Goal: Find specific page/section: Find specific page/section

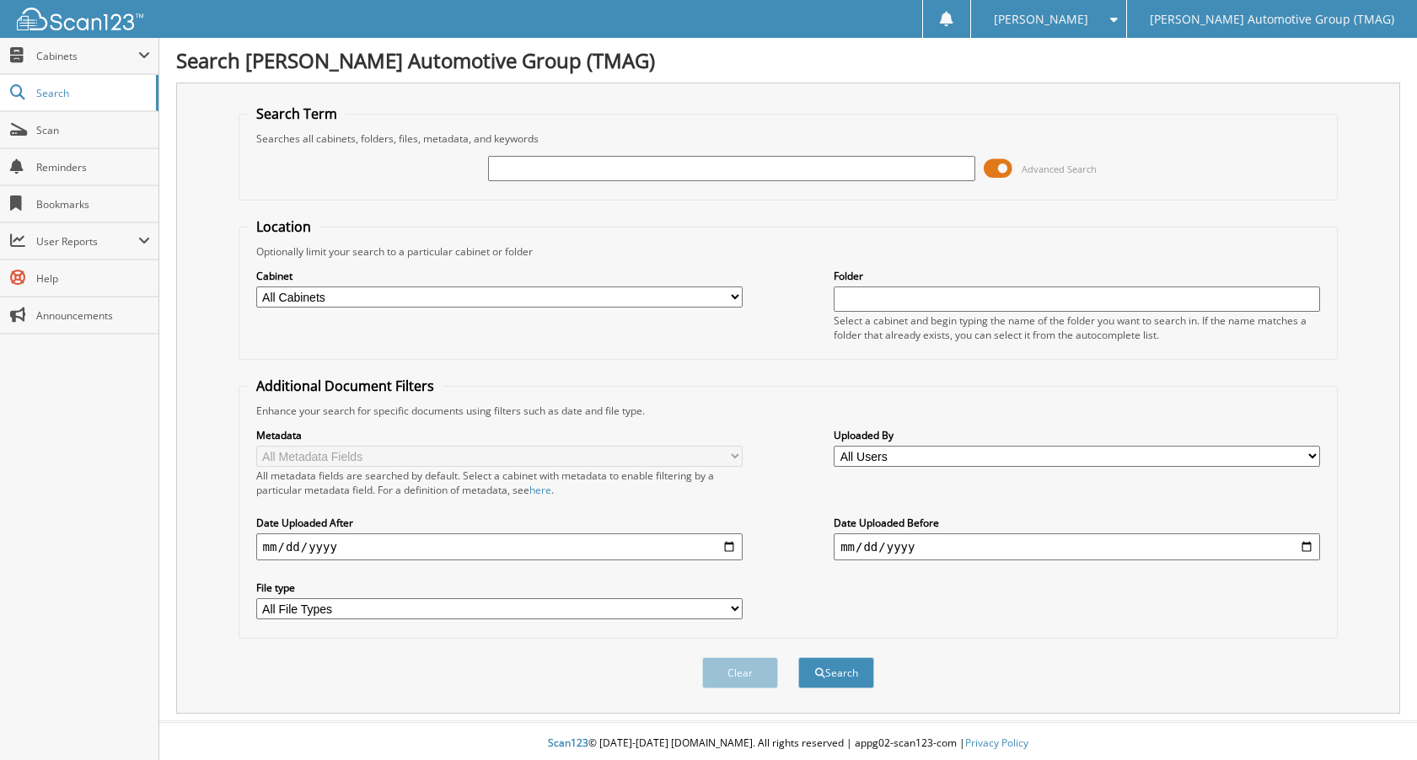
click at [518, 163] on input "text" at bounding box center [731, 168] width 486 height 25
type input "5201594"
click at [798, 658] on button "Search" at bounding box center [836, 673] width 76 height 31
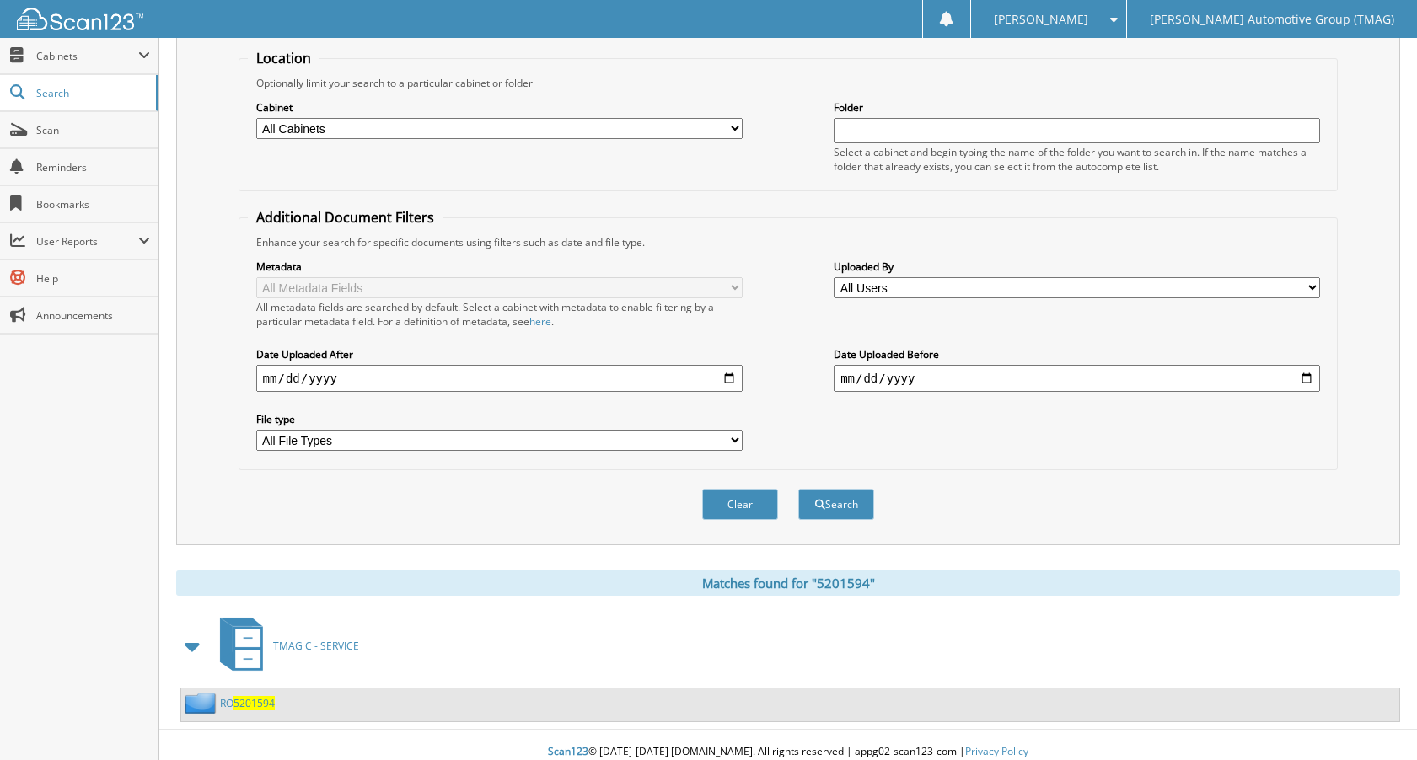
scroll to position [182, 0]
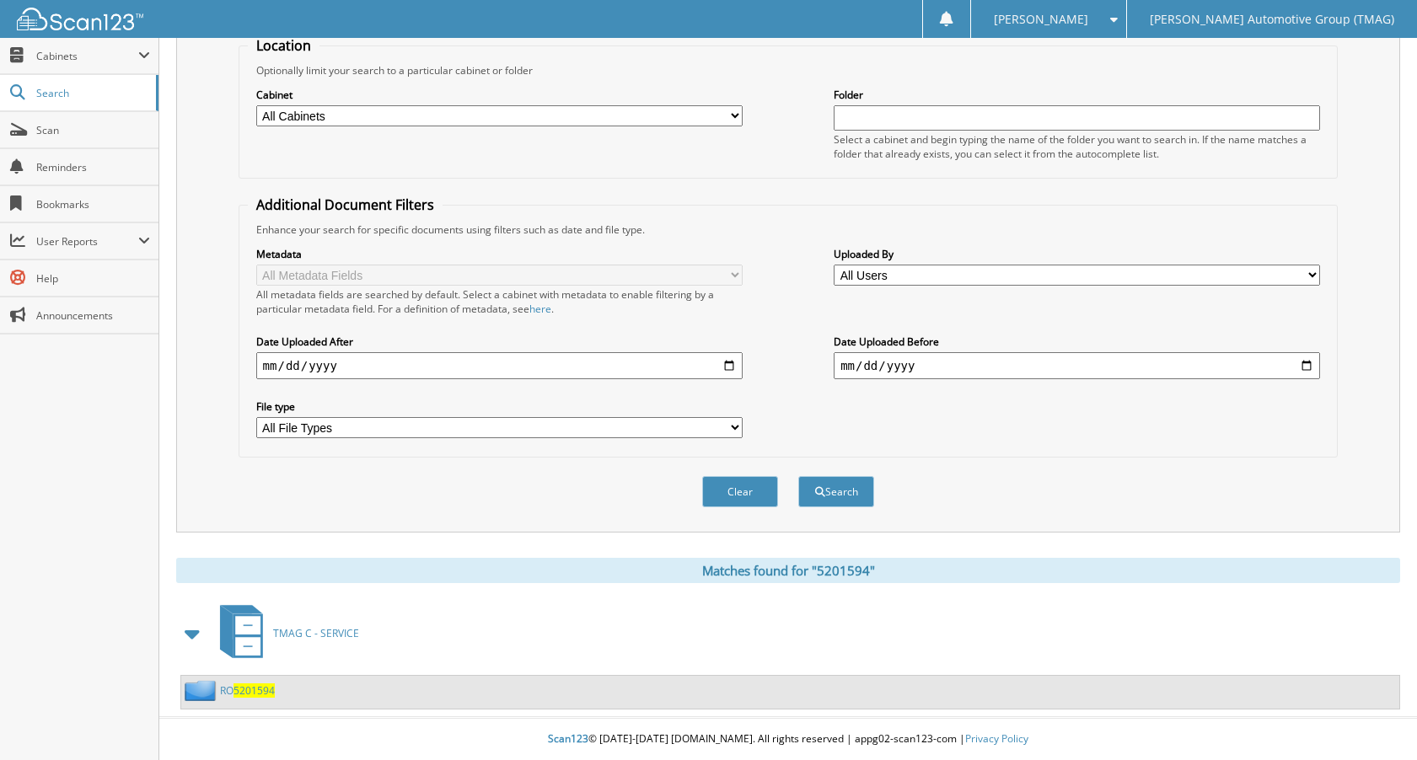
click at [246, 693] on span "5201594" at bounding box center [254, 691] width 41 height 14
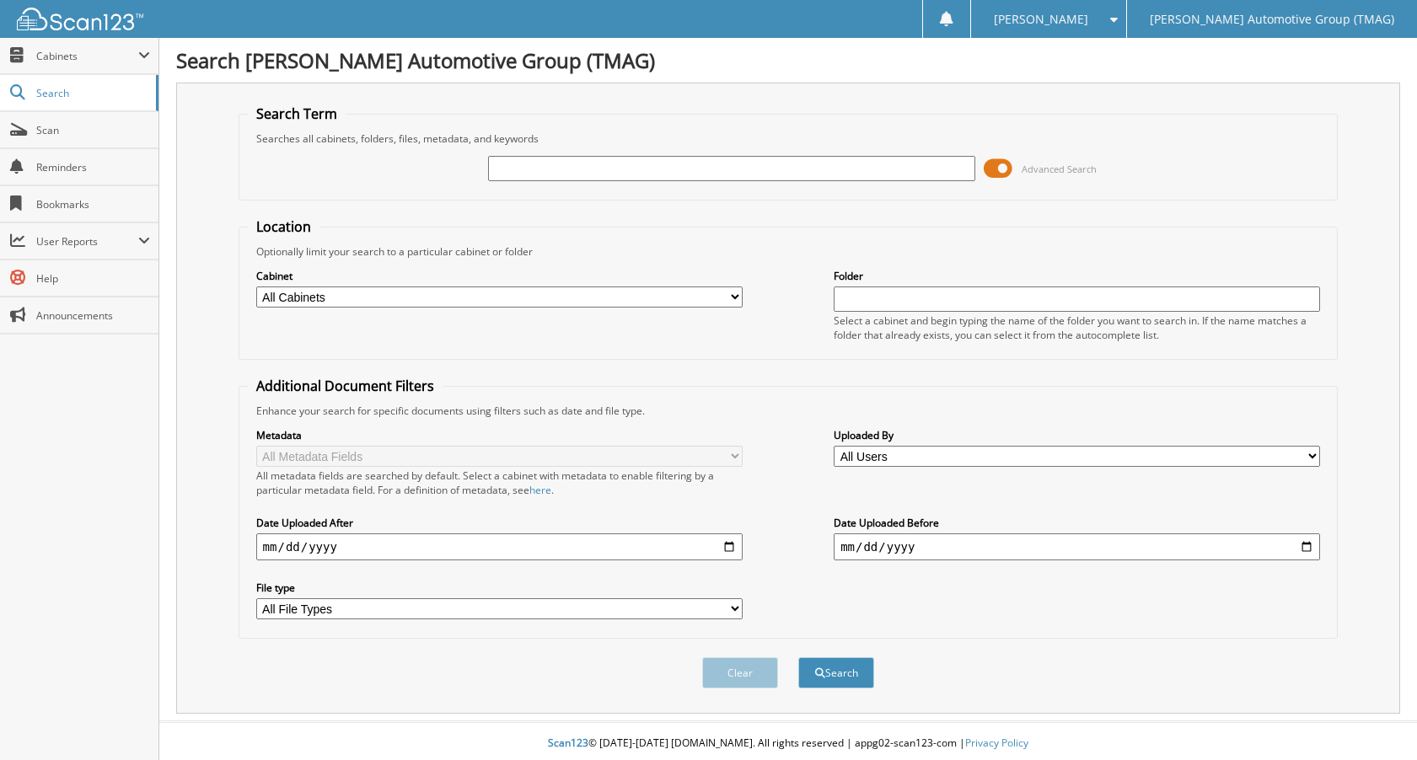
click at [525, 178] on input "text" at bounding box center [731, 168] width 486 height 25
click at [524, 164] on input "text" at bounding box center [731, 168] width 486 height 25
type input "5201545"
click at [798, 658] on button "Search" at bounding box center [836, 673] width 76 height 31
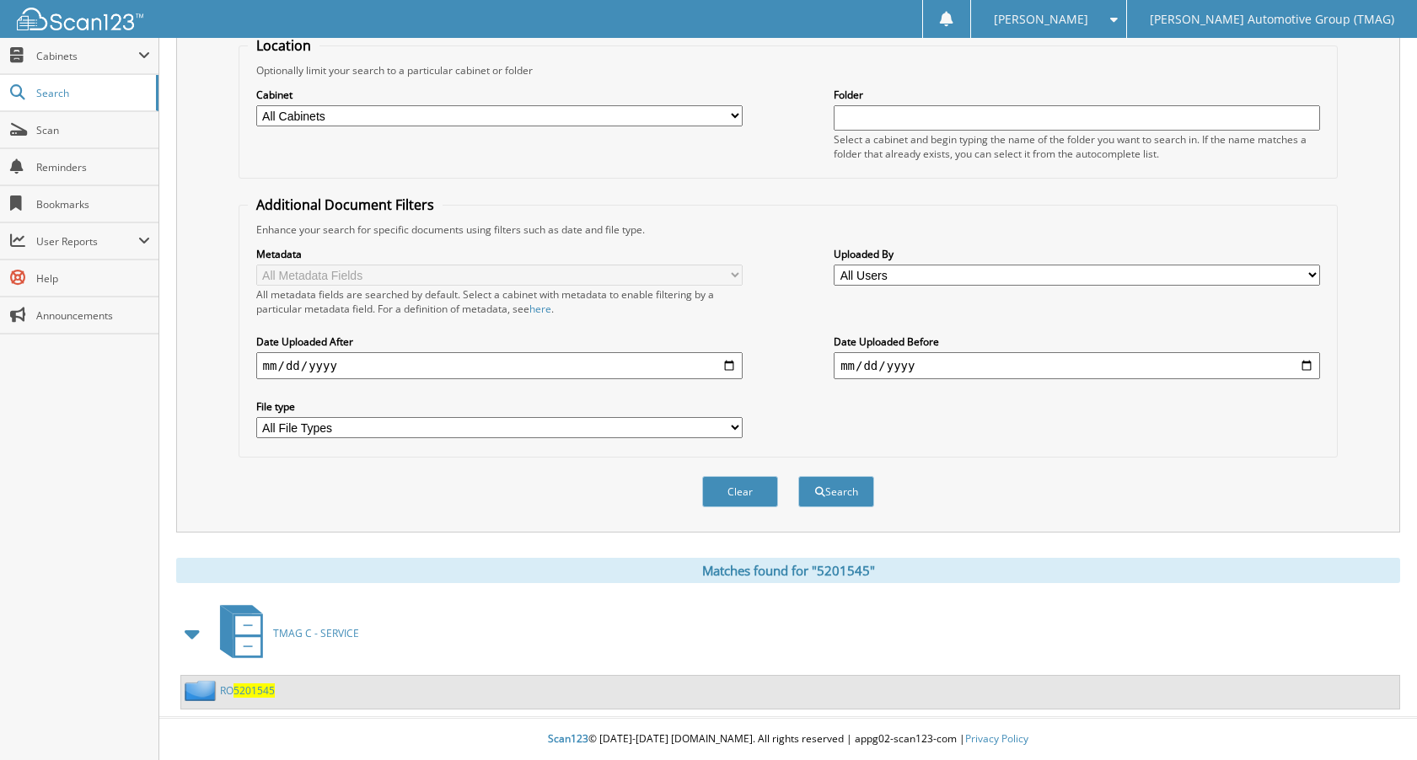
scroll to position [182, 0]
click at [234, 689] on link "RO 5201545" at bounding box center [247, 691] width 55 height 14
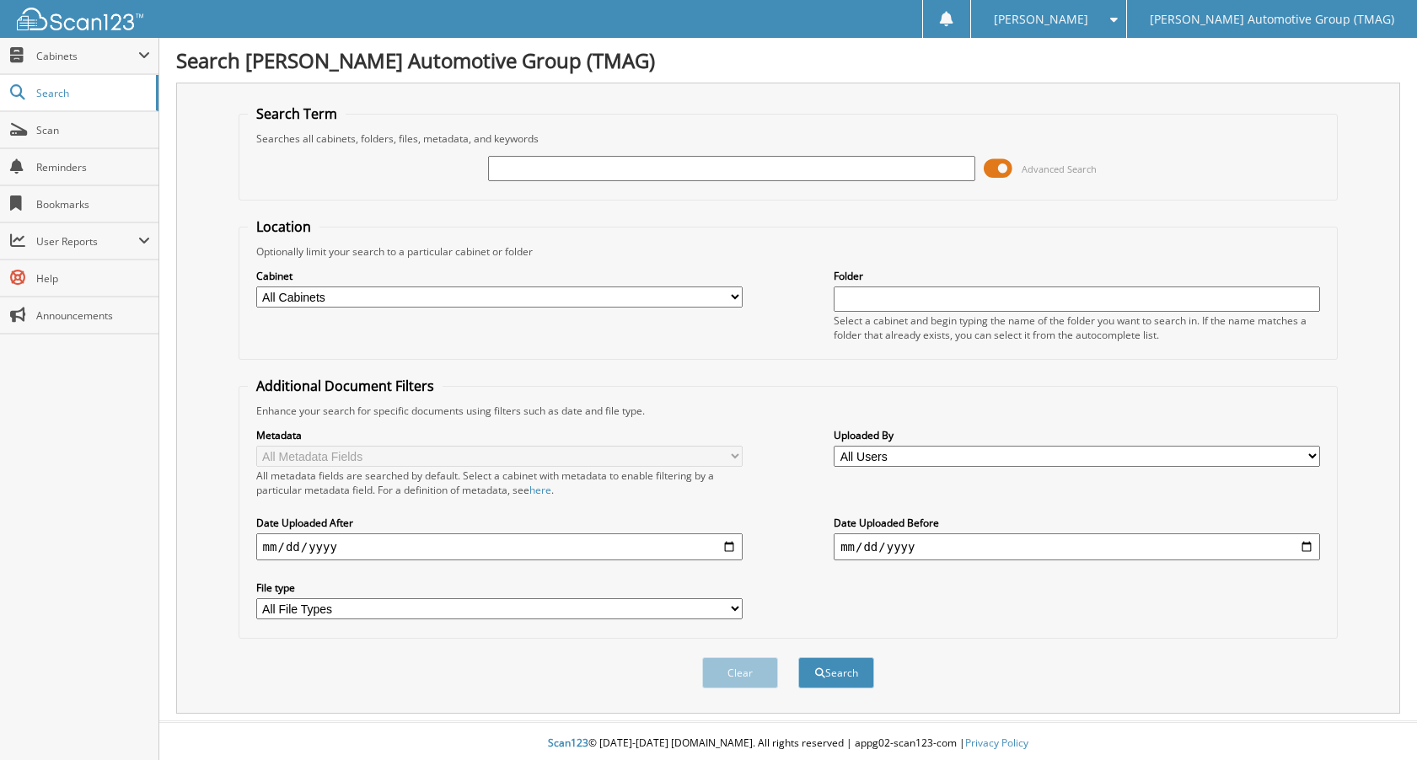
click at [502, 182] on div at bounding box center [731, 168] width 486 height 29
click at [508, 171] on input "text" at bounding box center [731, 168] width 486 height 25
type input "5200969"
click at [798, 658] on button "Search" at bounding box center [836, 673] width 76 height 31
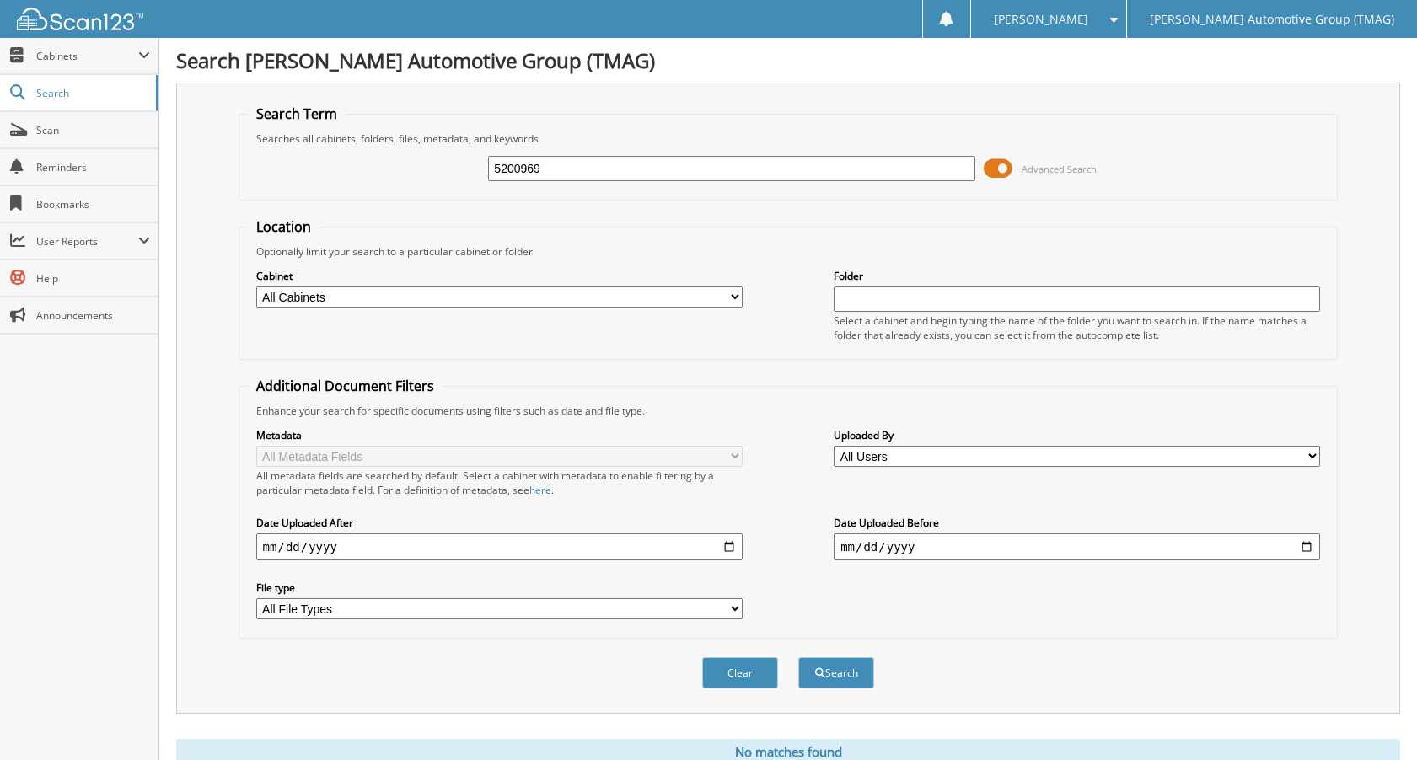
drag, startPoint x: 556, startPoint y: 170, endPoint x: 398, endPoint y: 158, distance: 158.1
click at [398, 158] on div "5200969 Advanced Search" at bounding box center [789, 169] width 1082 height 46
type input "5200754"
click at [798, 658] on button "Search" at bounding box center [836, 673] width 76 height 31
click at [70, 93] on span "Search" at bounding box center [91, 93] width 111 height 14
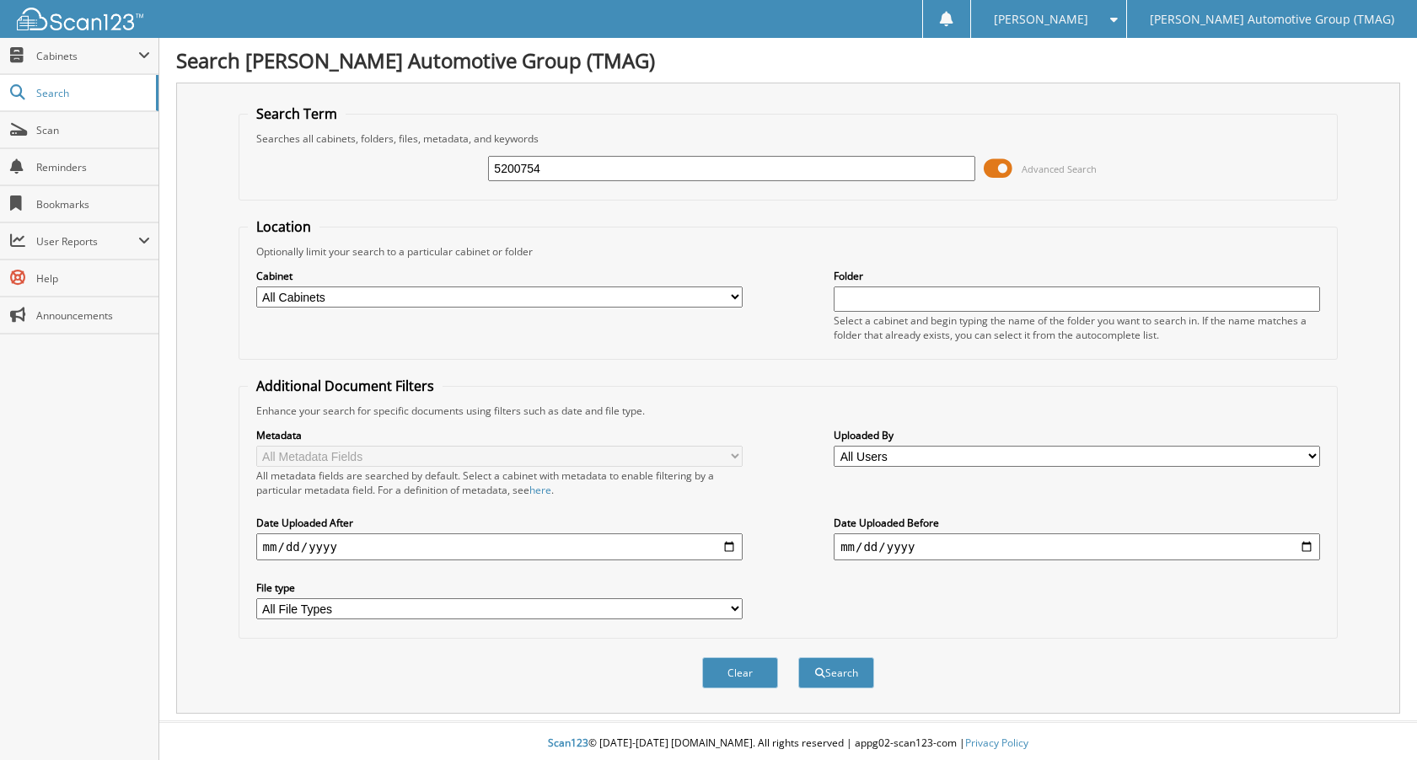
type input "5200754"
click at [798, 658] on button "Search" at bounding box center [836, 673] width 76 height 31
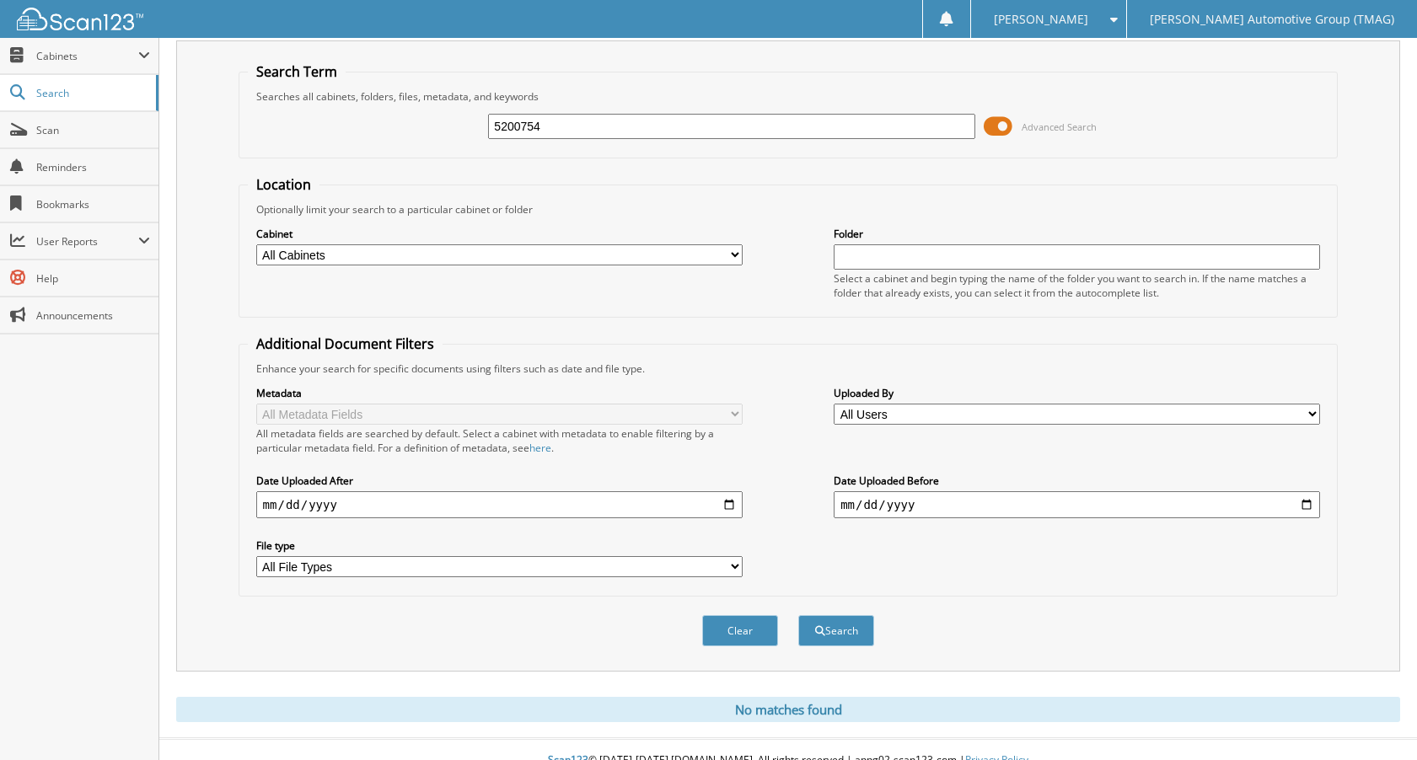
scroll to position [64, 0]
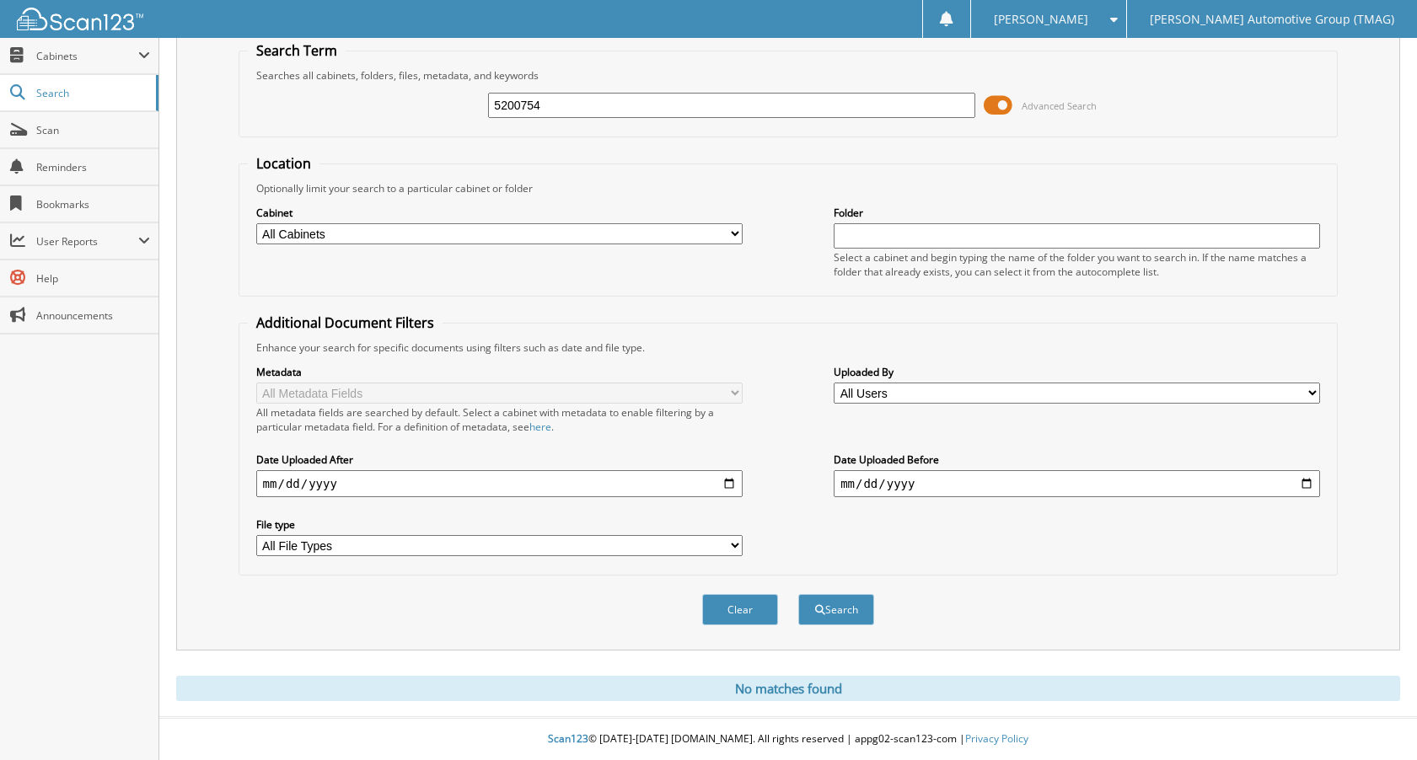
drag, startPoint x: 517, startPoint y: 110, endPoint x: 449, endPoint y: 105, distance: 67.6
click at [449, 106] on div "5200754 Advanced Search" at bounding box center [789, 106] width 1082 height 46
type input "5200927"
click at [798, 594] on button "Search" at bounding box center [836, 609] width 76 height 31
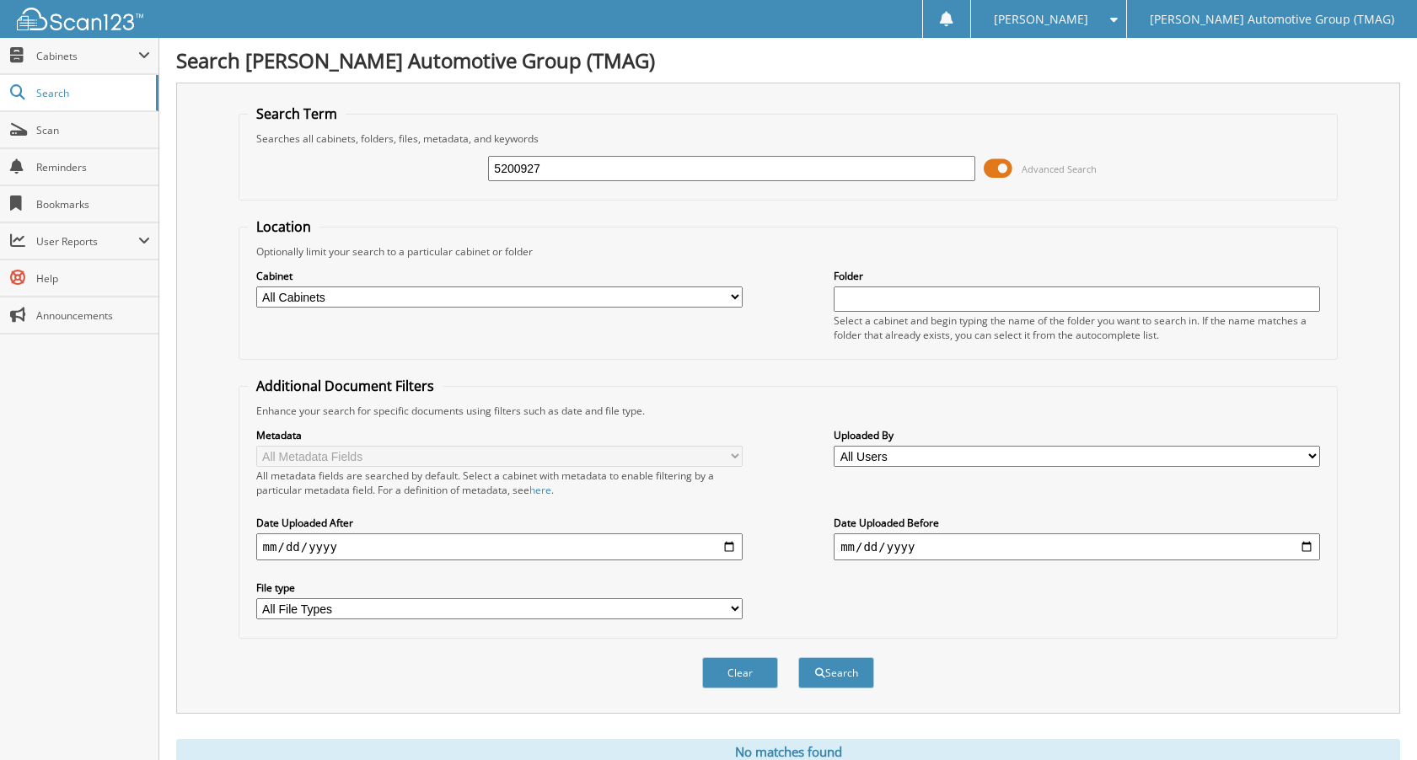
drag, startPoint x: 564, startPoint y: 175, endPoint x: 429, endPoint y: 172, distance: 134.9
click at [429, 173] on div "5200927 Advanced Search" at bounding box center [789, 169] width 1082 height 46
type input "5200"
